Goal: Task Accomplishment & Management: Manage account settings

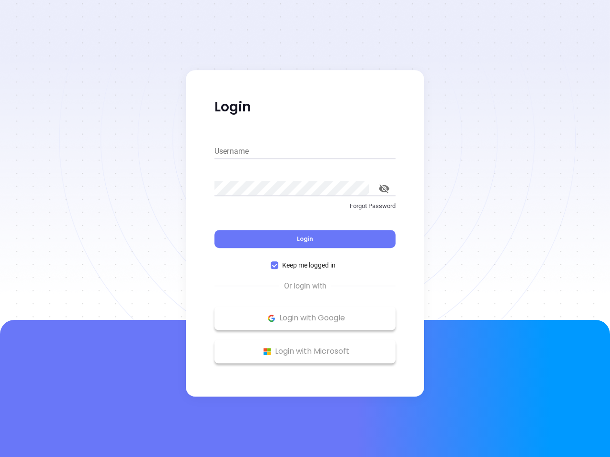
click at [305, 229] on div "Login" at bounding box center [304, 234] width 181 height 30
click at [305, 151] on input "Username" at bounding box center [304, 151] width 181 height 15
click at [384, 189] on icon "toggle password visibility" at bounding box center [384, 188] width 10 height 9
click at [305, 239] on span "Login" at bounding box center [305, 239] width 16 height 8
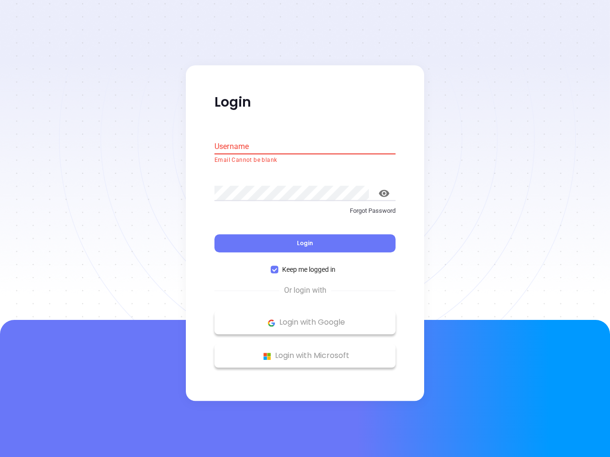
click at [305, 265] on span "Keep me logged in" at bounding box center [308, 270] width 61 height 10
click at [278, 266] on input "Keep me logged in" at bounding box center [275, 270] width 8 height 8
checkbox input "false"
click at [305, 318] on p "Login with Google" at bounding box center [304, 323] width 171 height 14
click at [305, 351] on p "Login with Microsoft" at bounding box center [304, 356] width 171 height 14
